Goal: Navigation & Orientation: Find specific page/section

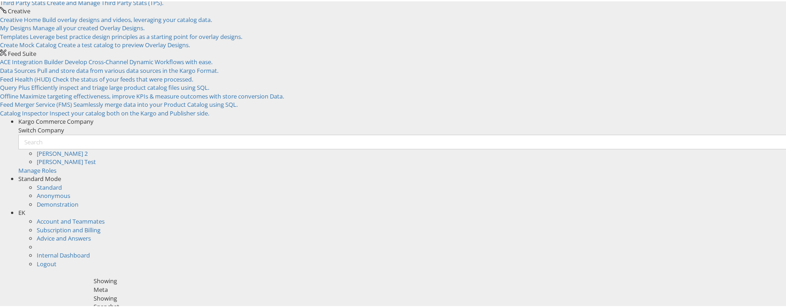
scroll to position [94, 0]
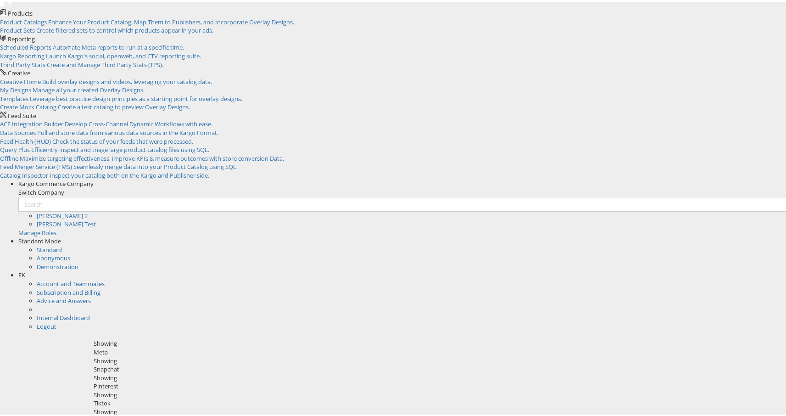
scroll to position [69, 0]
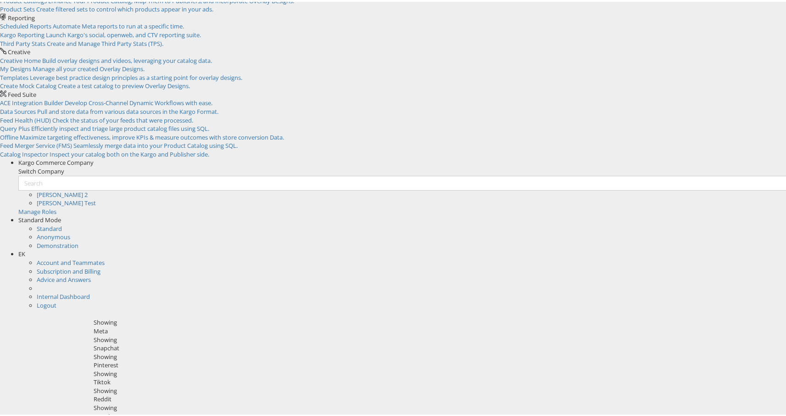
scroll to position [52, 0]
